Goal: Complete application form

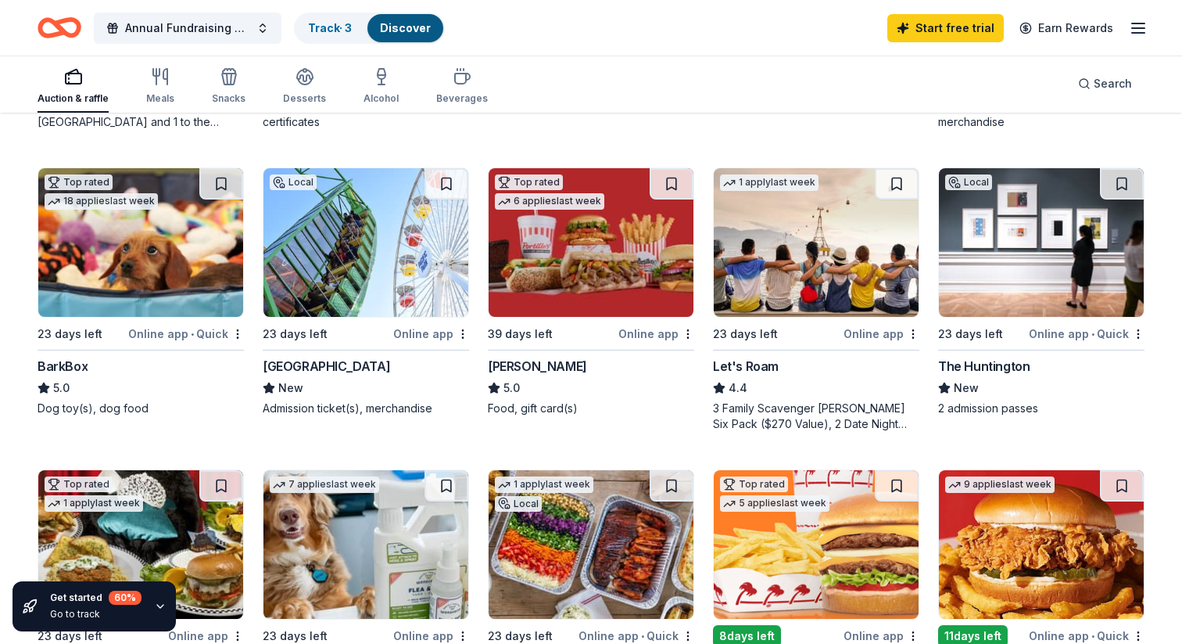
scroll to position [424, 0]
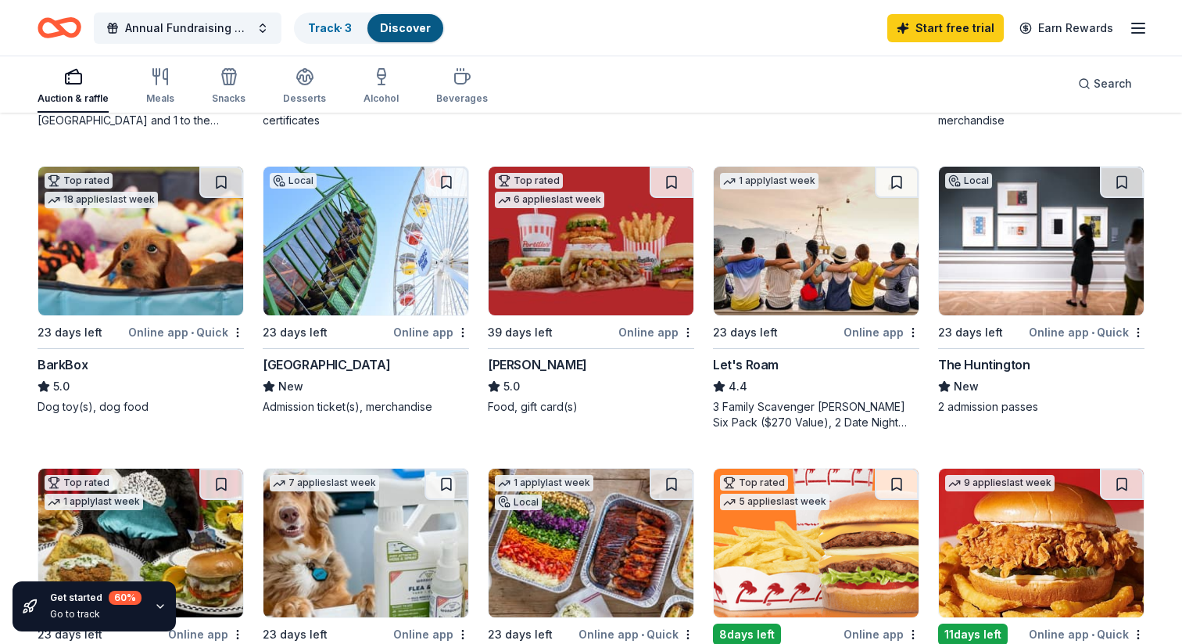
click at [178, 240] on img at bounding box center [140, 241] width 205 height 149
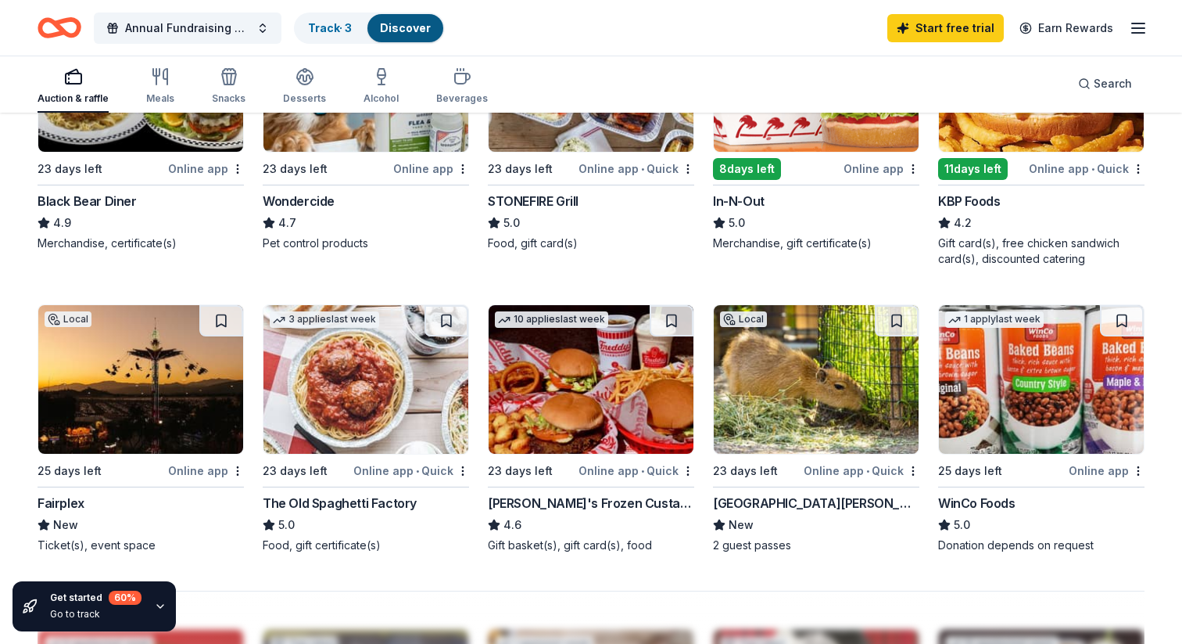
scroll to position [886, 0]
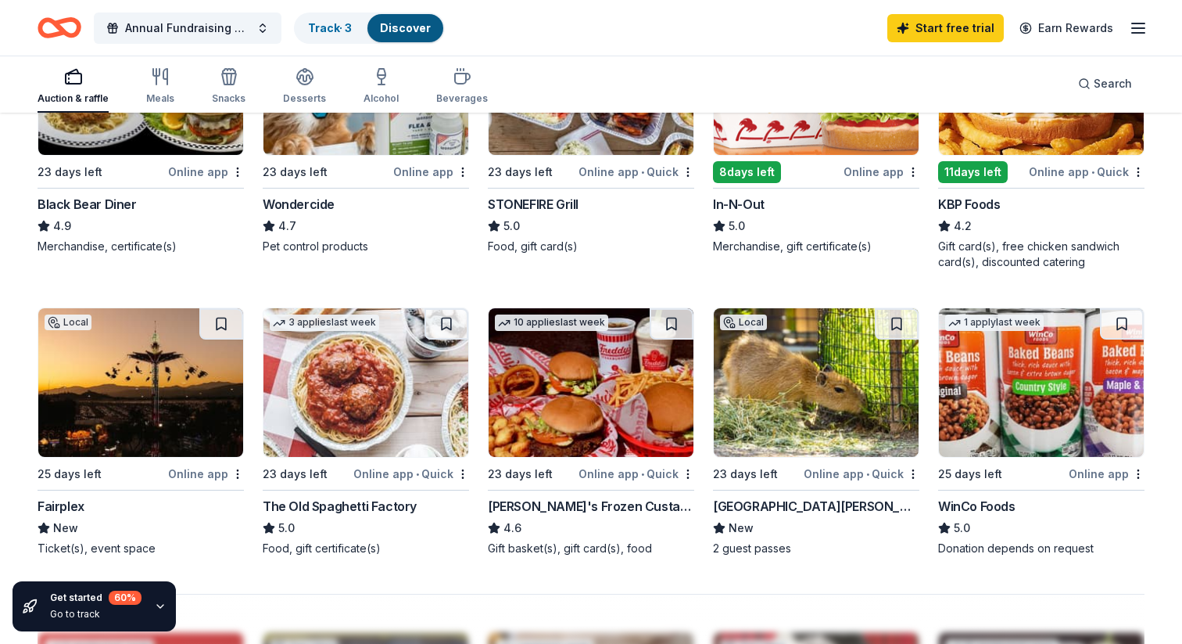
click at [144, 506] on div "Fairplex" at bounding box center [141, 506] width 206 height 19
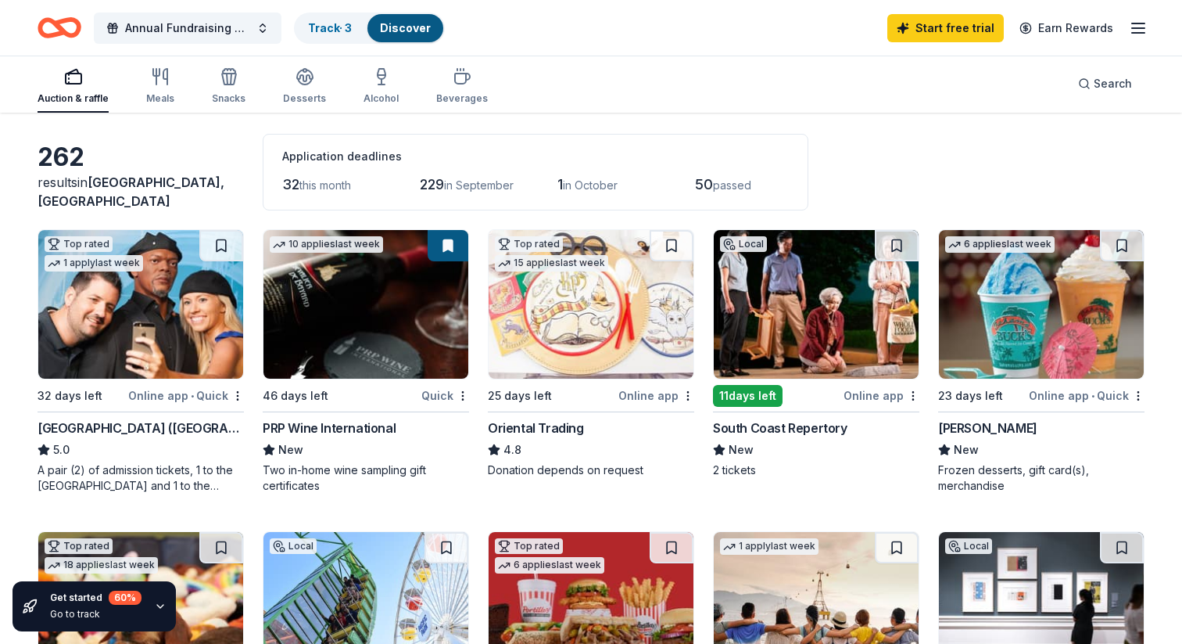
scroll to position [45, 0]
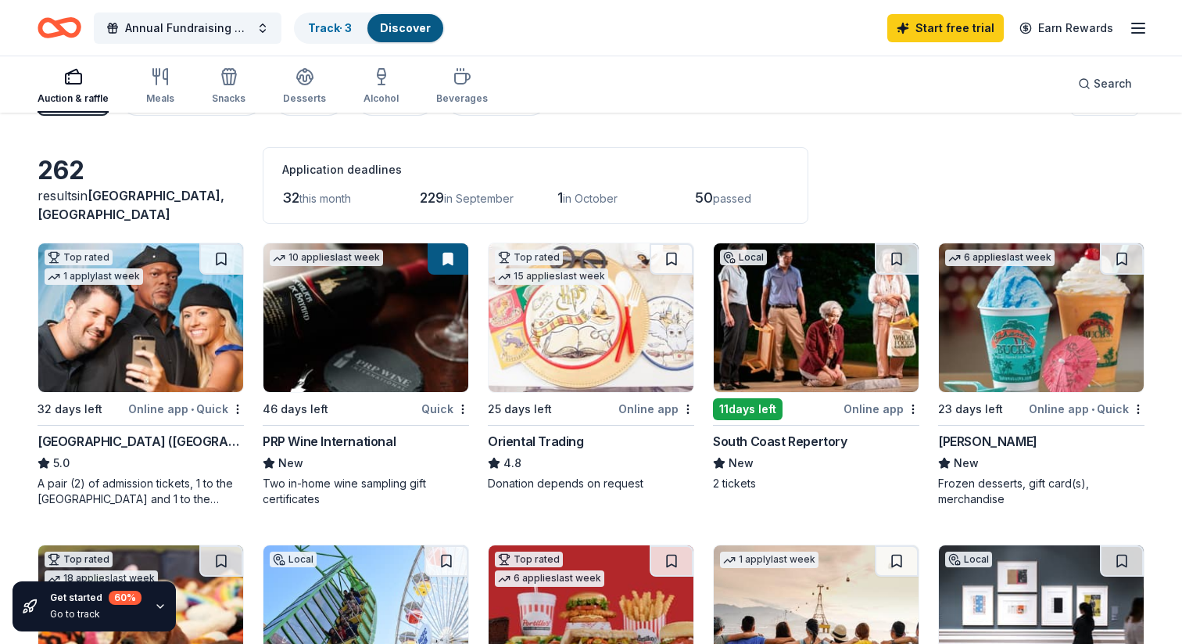
click at [622, 321] on img at bounding box center [591, 317] width 205 height 149
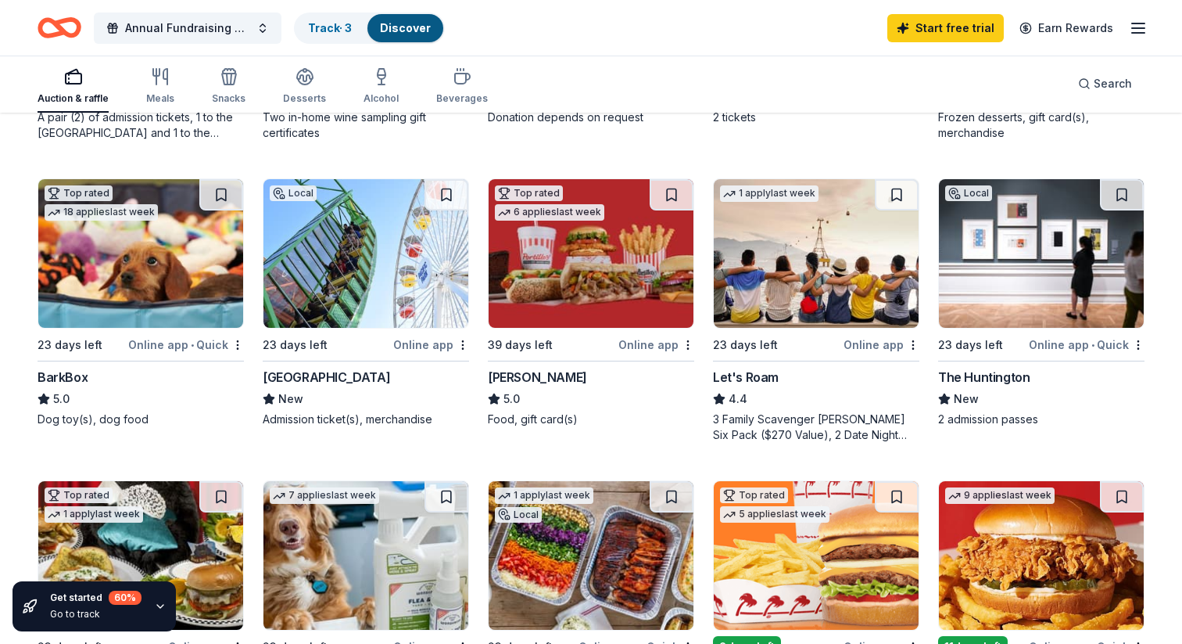
scroll to position [413, 0]
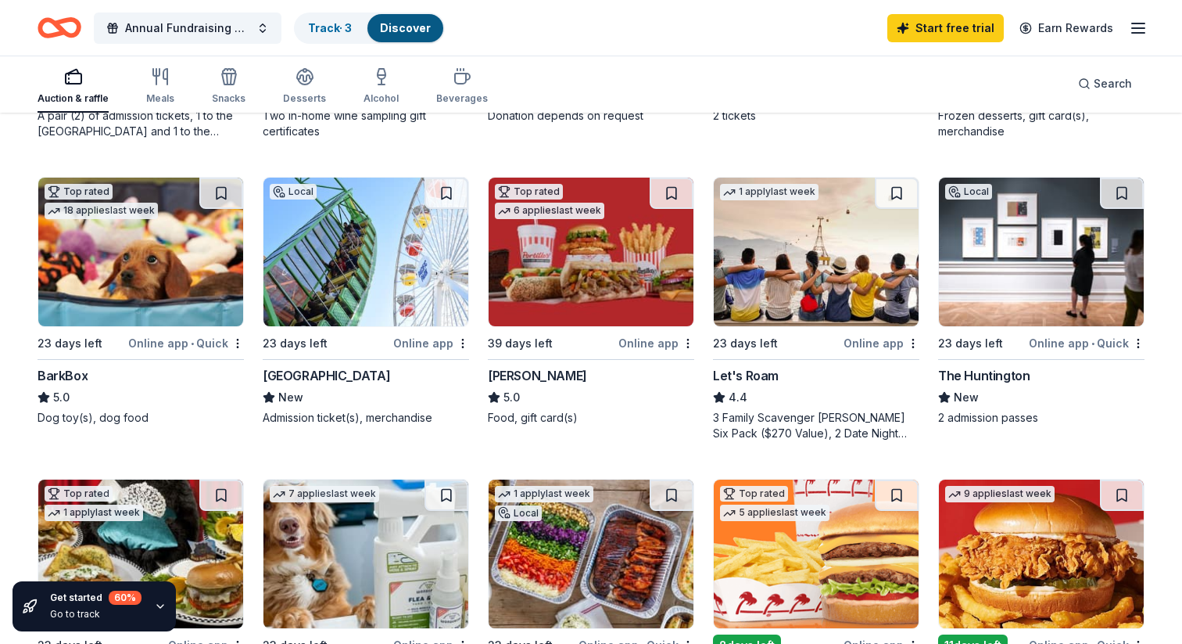
click at [805, 299] on img at bounding box center [816, 252] width 205 height 149
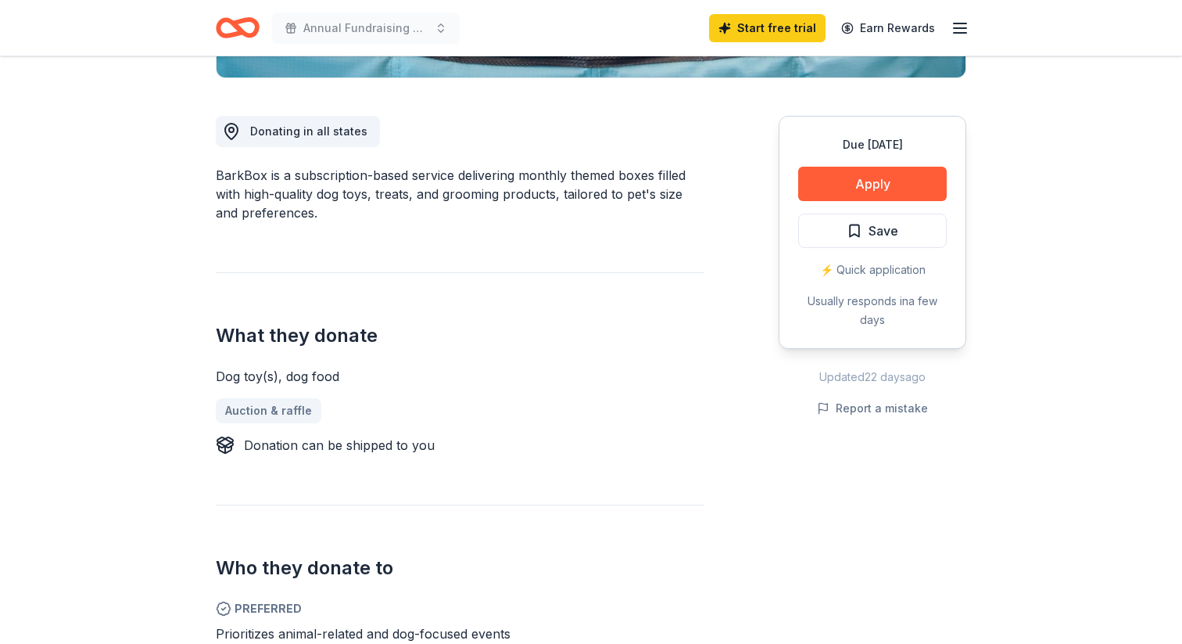
scroll to position [388, 0]
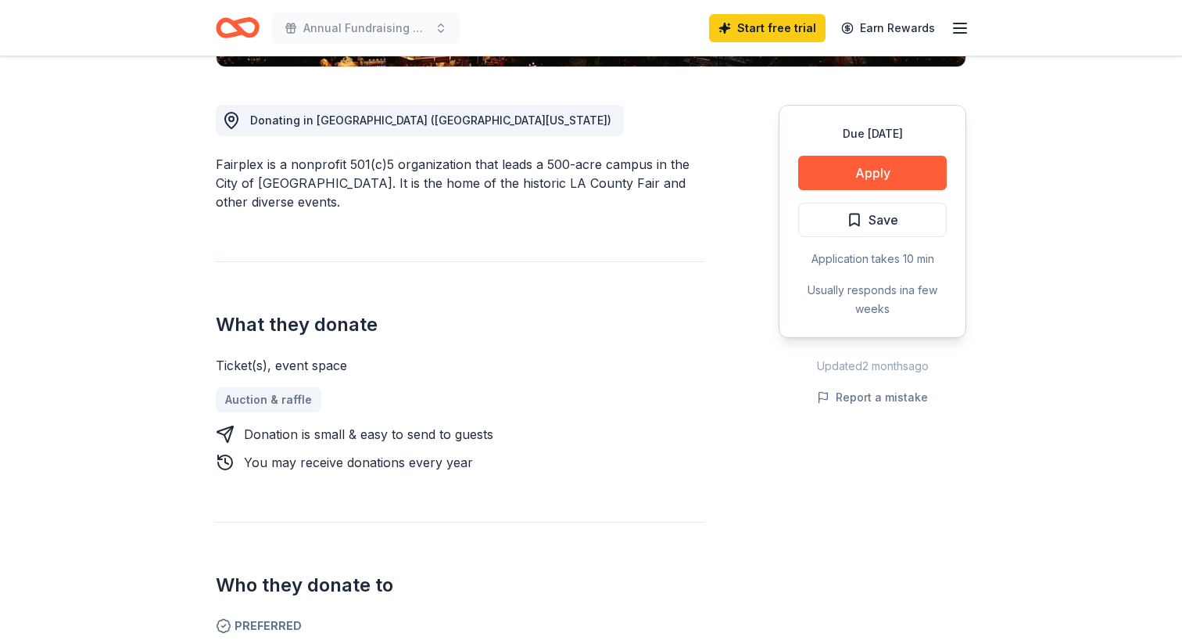
scroll to position [399, 0]
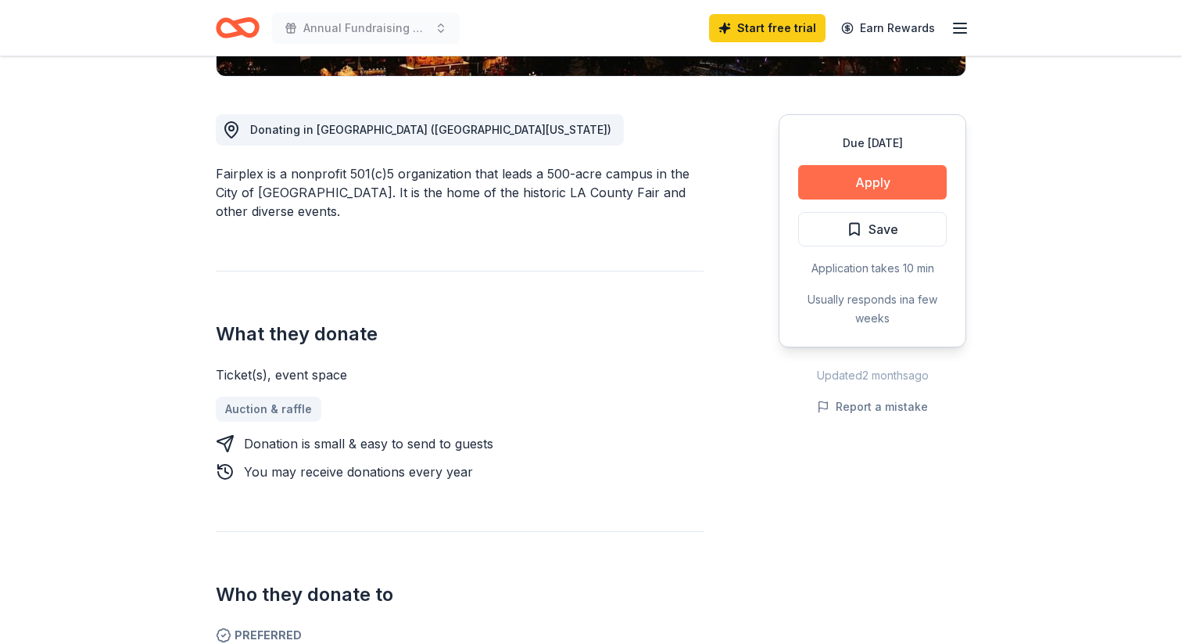
click at [866, 171] on button "Apply" at bounding box center [872, 182] width 149 height 34
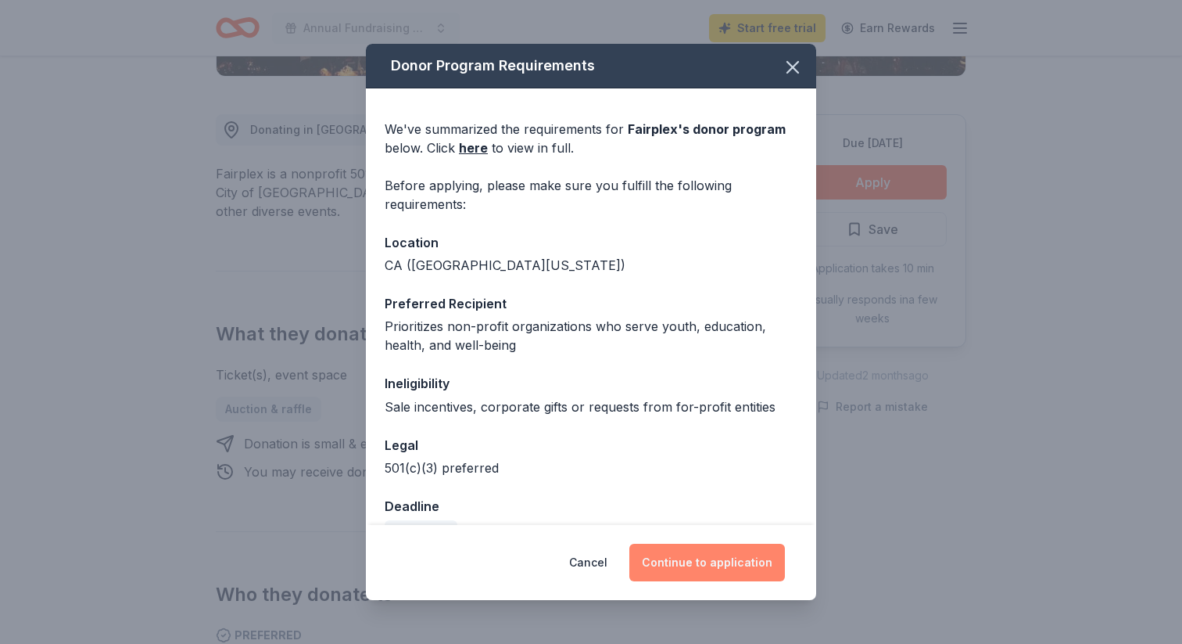
click at [690, 552] on button "Continue to application" at bounding box center [708, 562] width 156 height 38
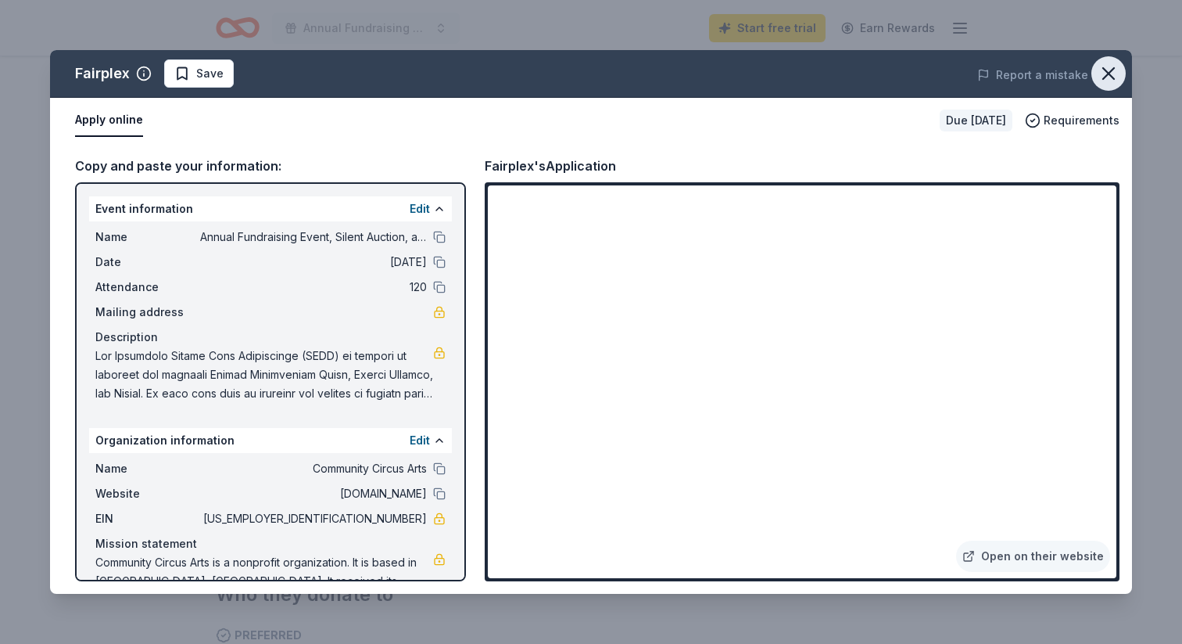
click at [1108, 68] on icon "button" at bounding box center [1109, 74] width 22 height 22
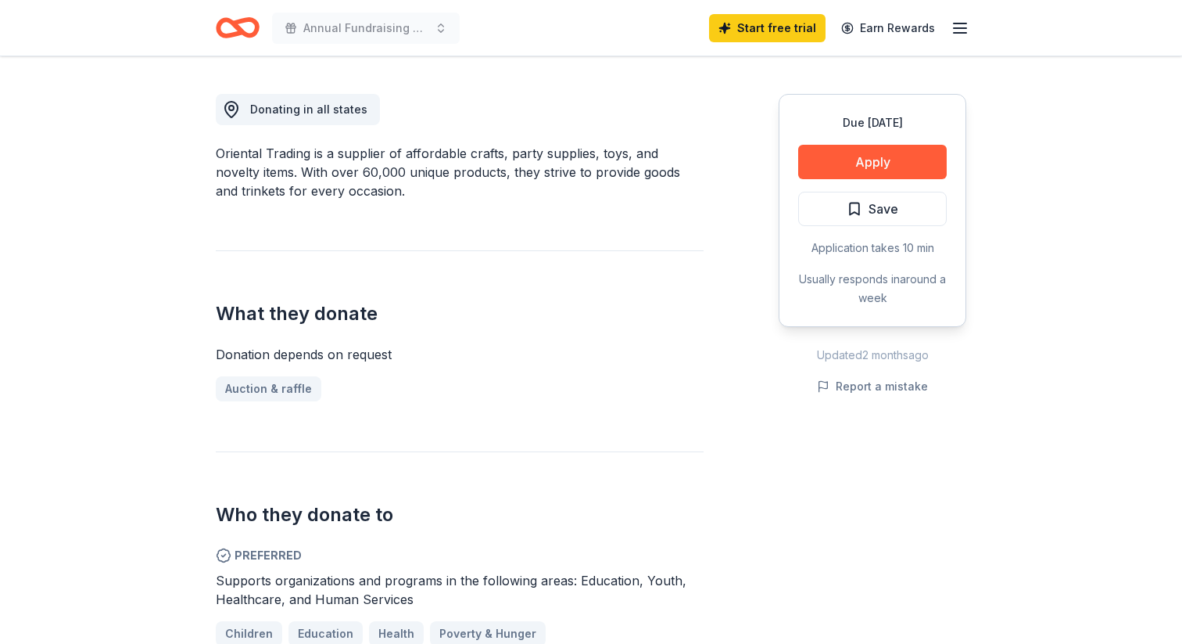
scroll to position [418, 0]
click at [881, 158] on button "Apply" at bounding box center [872, 163] width 149 height 34
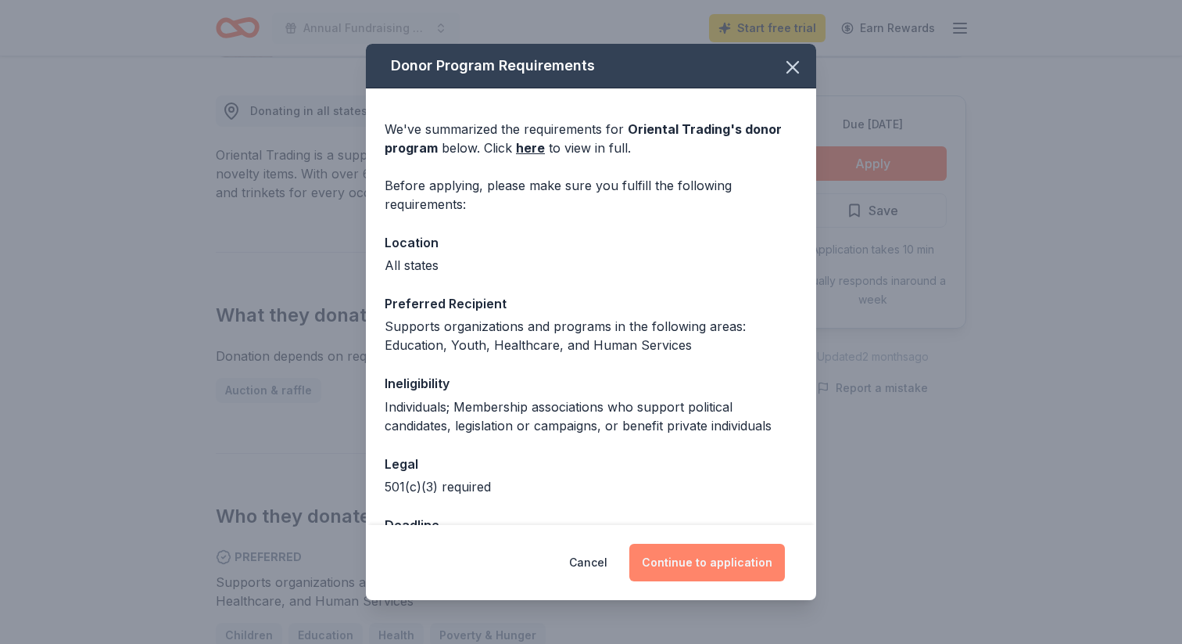
click at [711, 571] on button "Continue to application" at bounding box center [708, 562] width 156 height 38
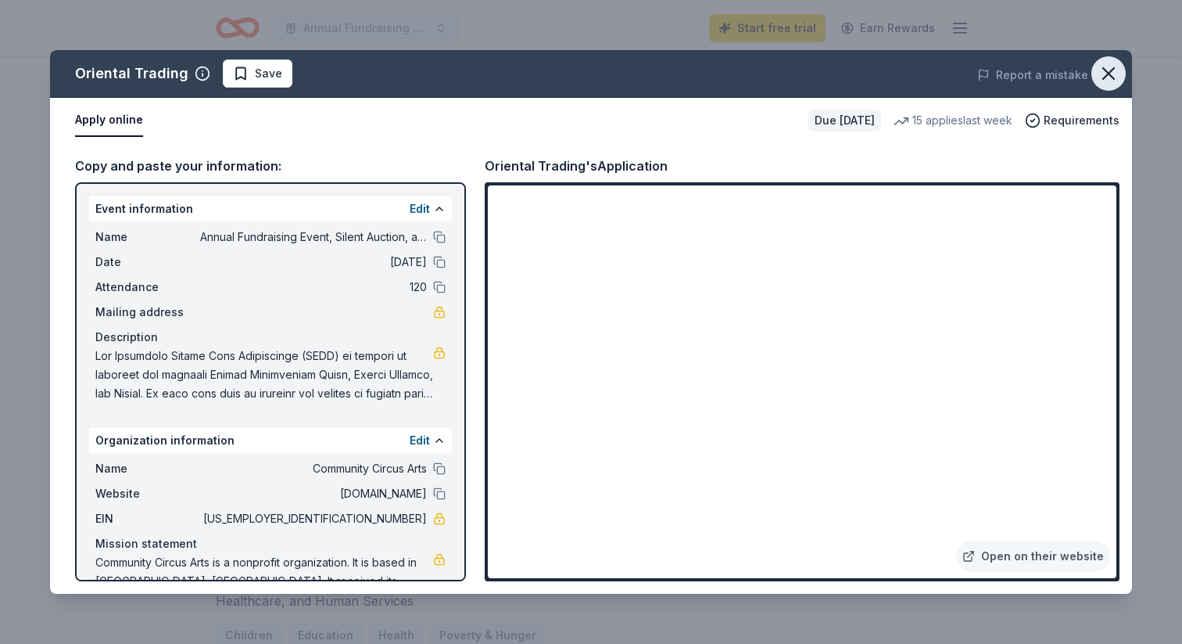
click at [1101, 68] on icon "button" at bounding box center [1109, 74] width 22 height 22
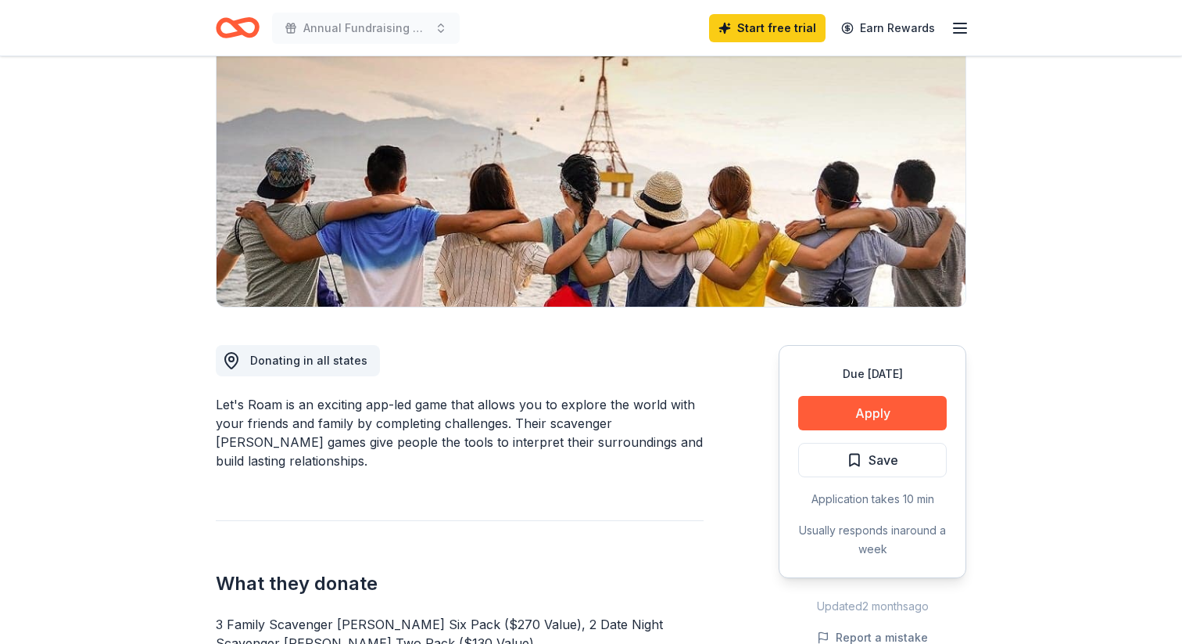
scroll to position [191, 0]
